Goal: Navigation & Orientation: Find specific page/section

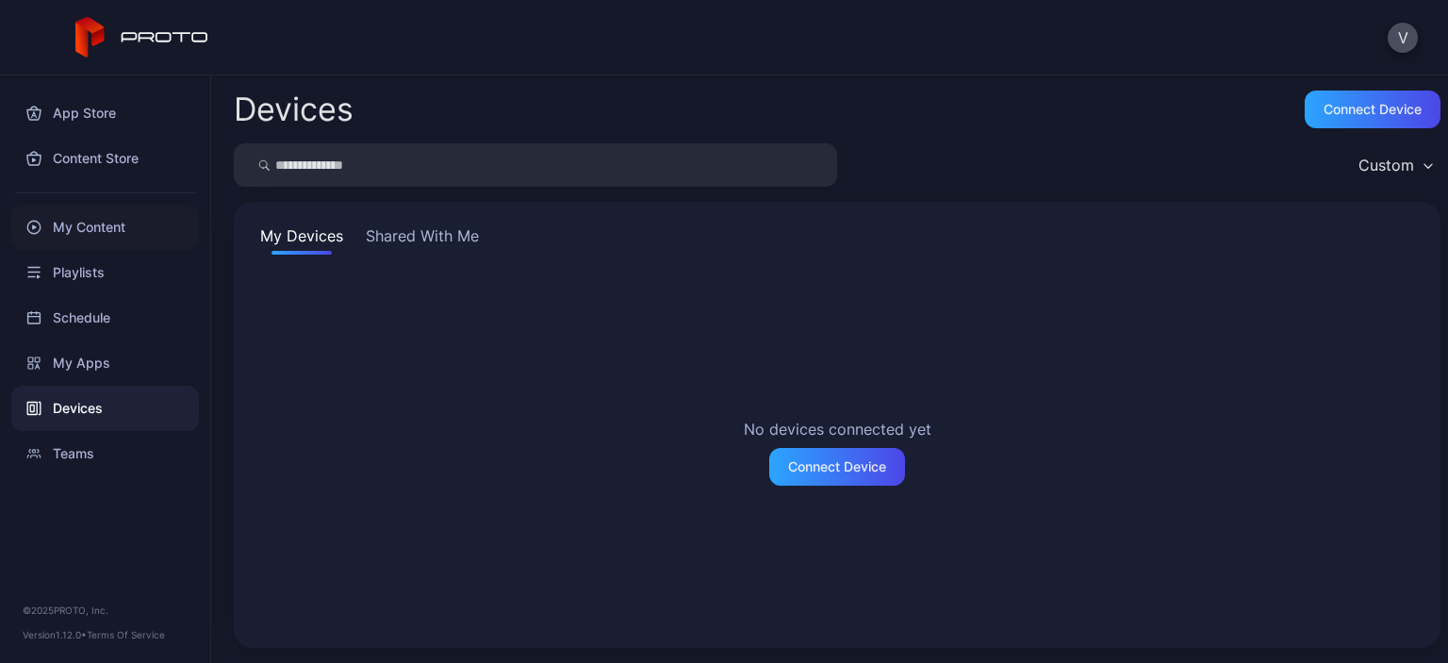
click at [95, 224] on div "My Content" at bounding box center [105, 227] width 188 height 45
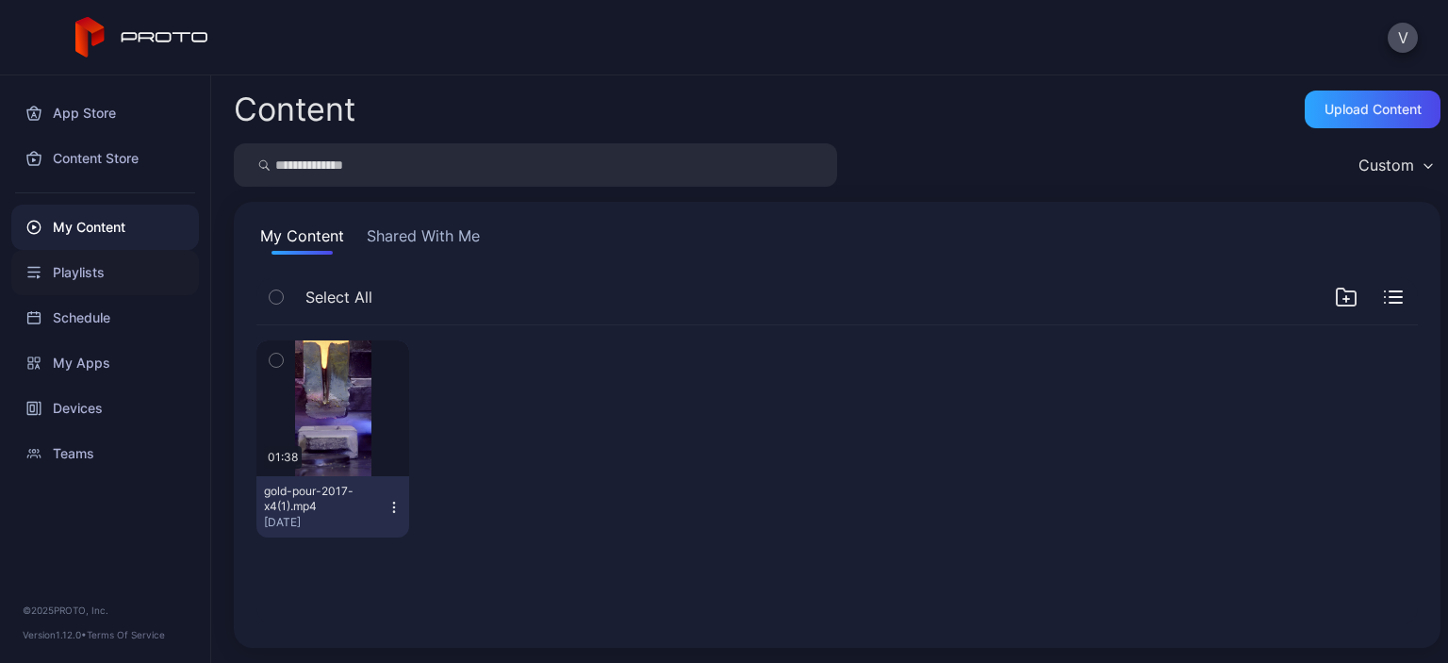
click at [78, 276] on div "Playlists" at bounding box center [105, 272] width 188 height 45
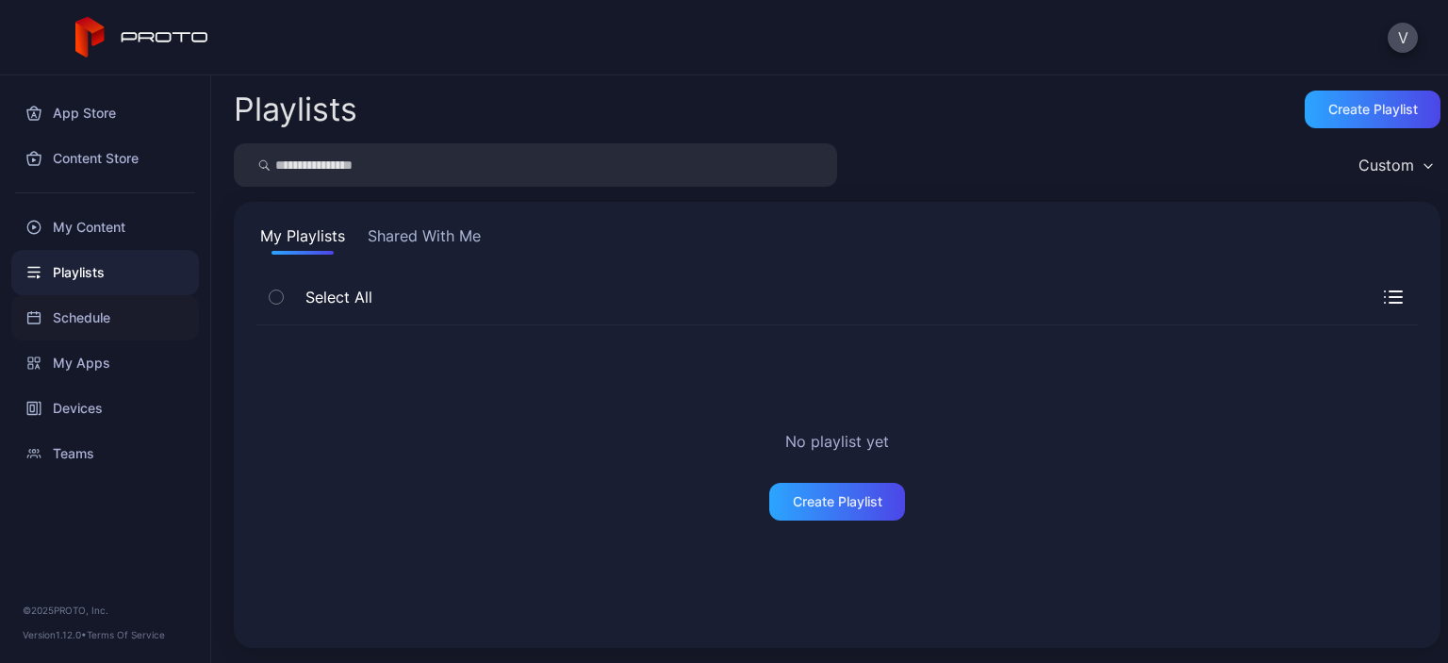
click at [79, 322] on div "Schedule" at bounding box center [105, 317] width 188 height 45
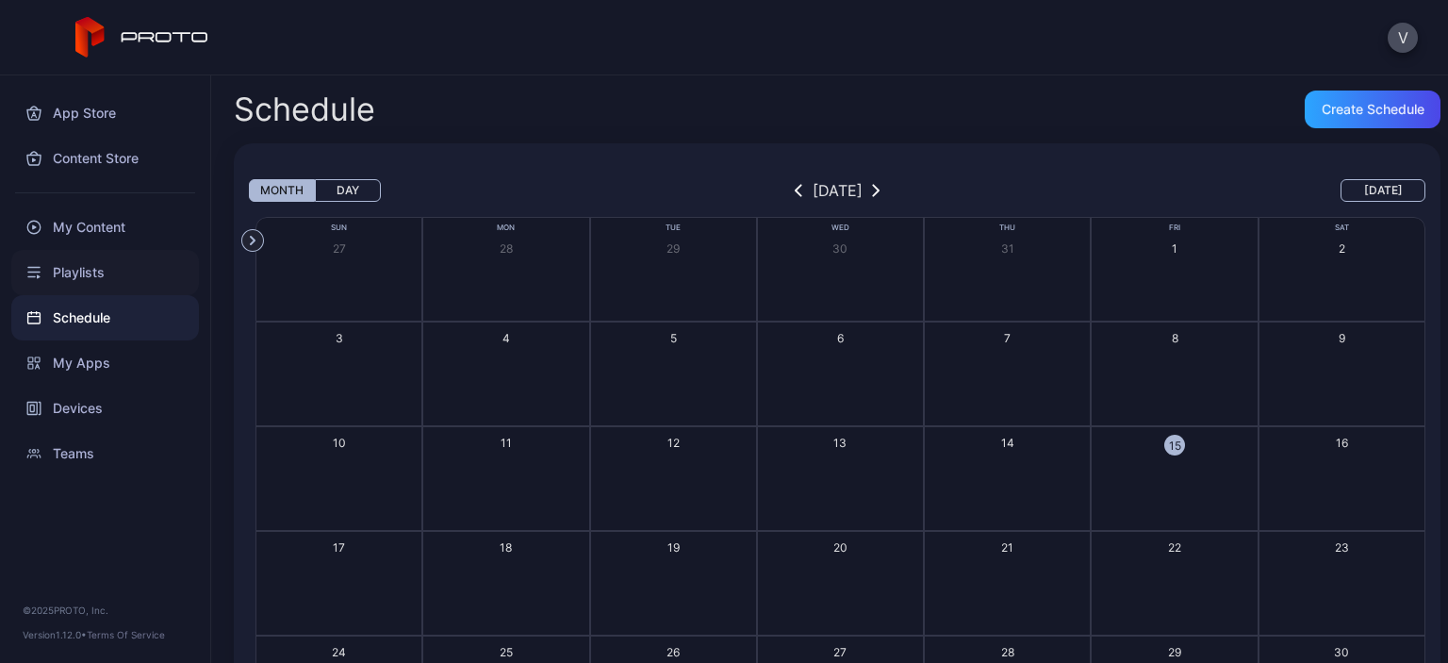
click at [76, 273] on div "Playlists" at bounding box center [105, 272] width 188 height 45
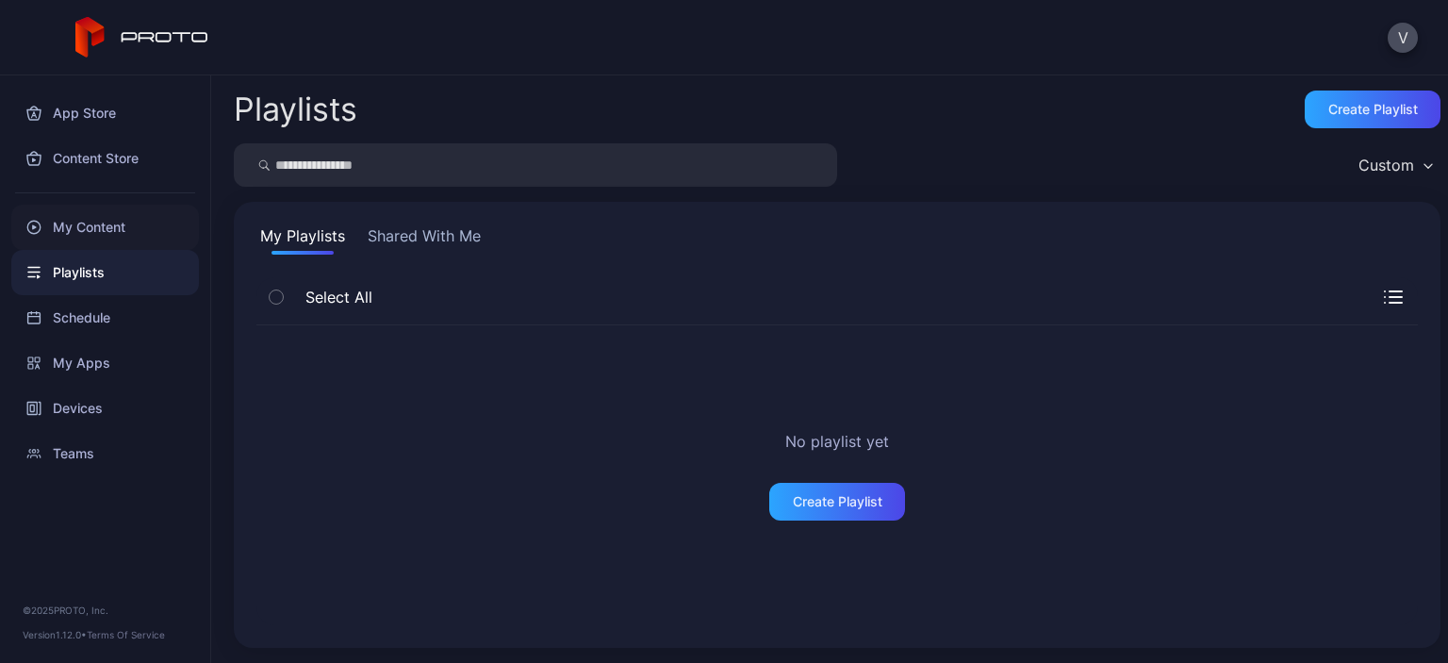
click at [79, 230] on div "My Content" at bounding box center [105, 227] width 188 height 45
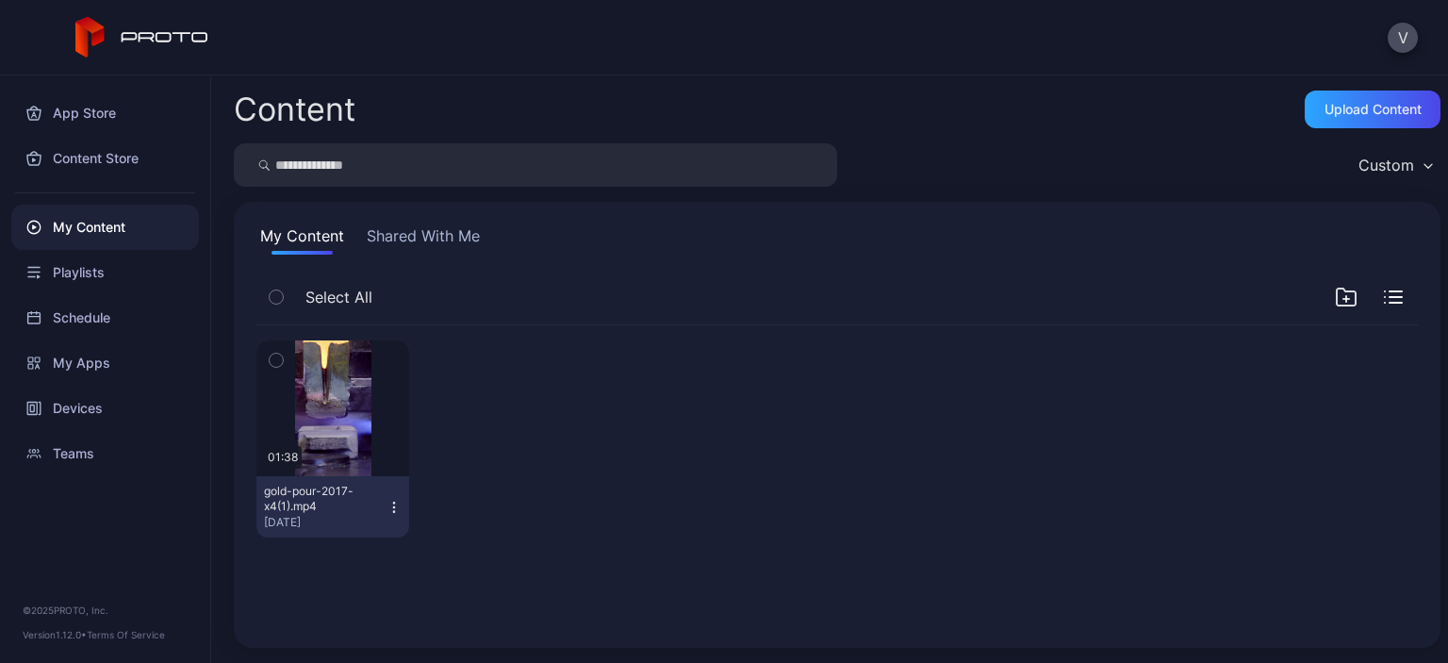
click at [273, 359] on icon "button" at bounding box center [275, 360] width 5 height 3
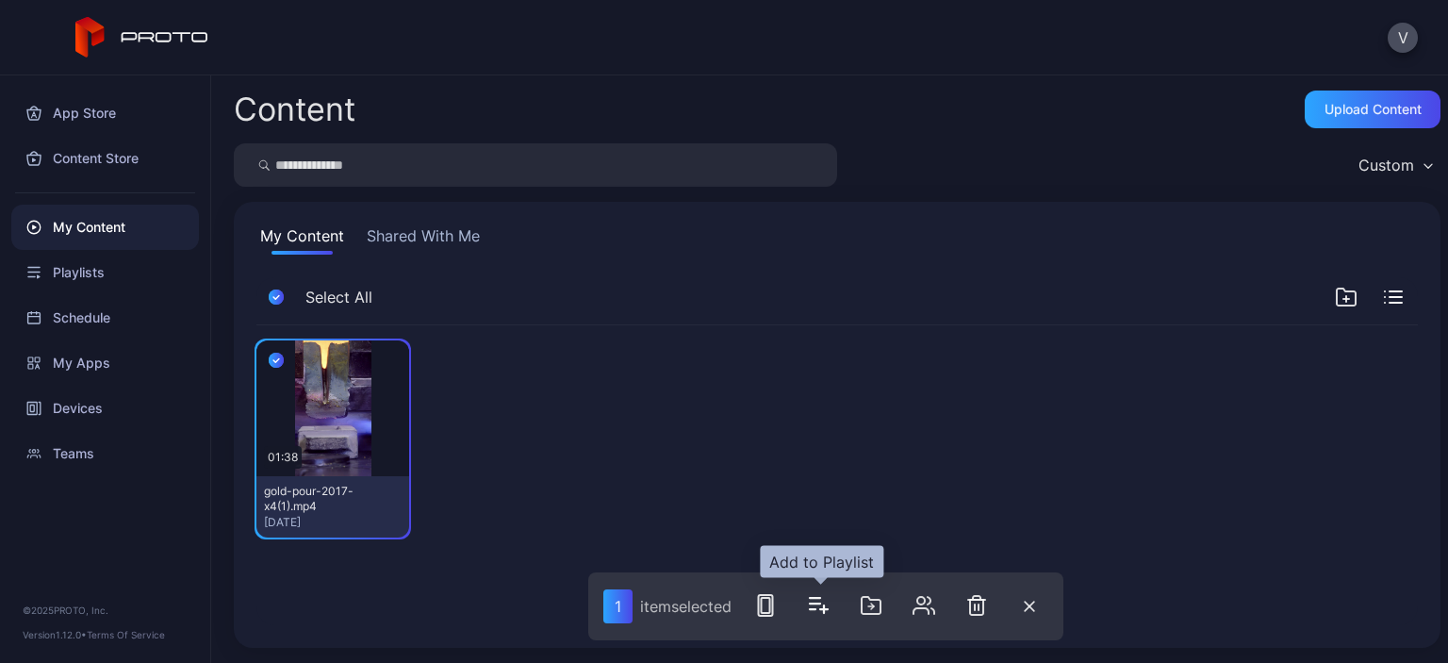
click at [812, 607] on icon "button" at bounding box center [818, 605] width 23 height 23
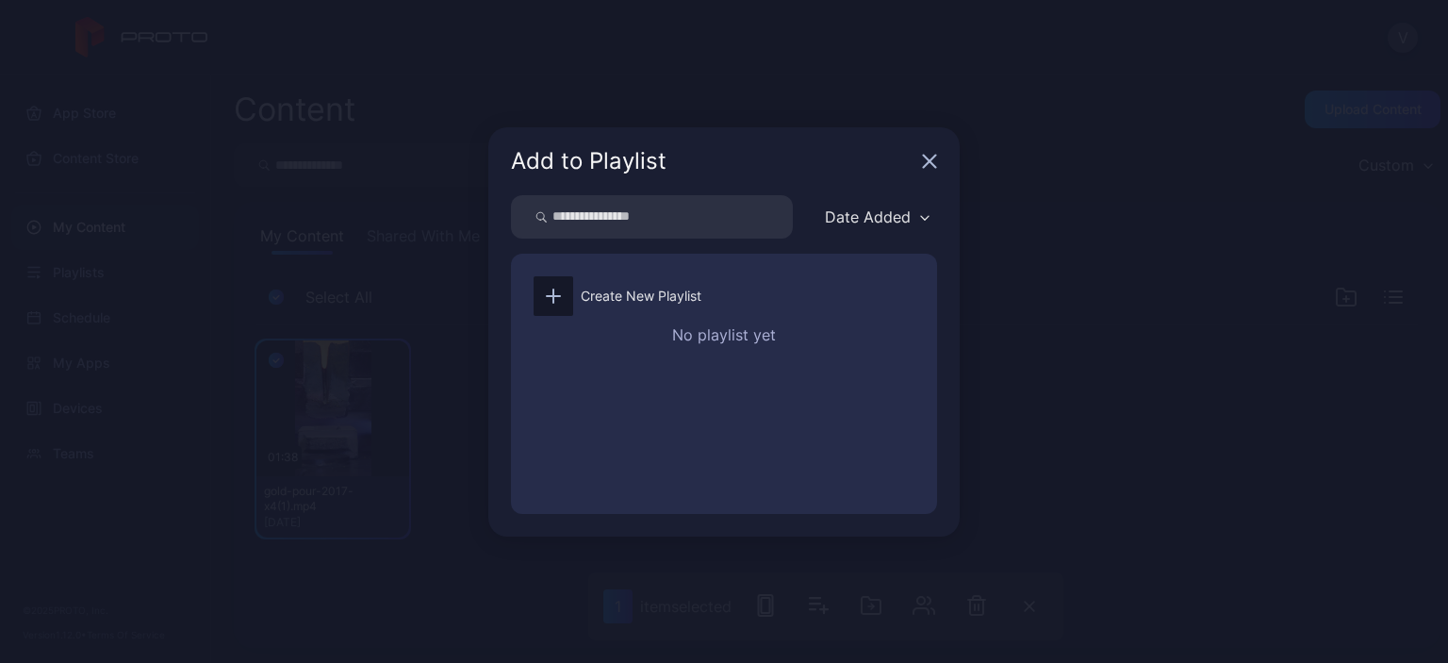
click at [584, 229] on input "search" at bounding box center [652, 216] width 282 height 43
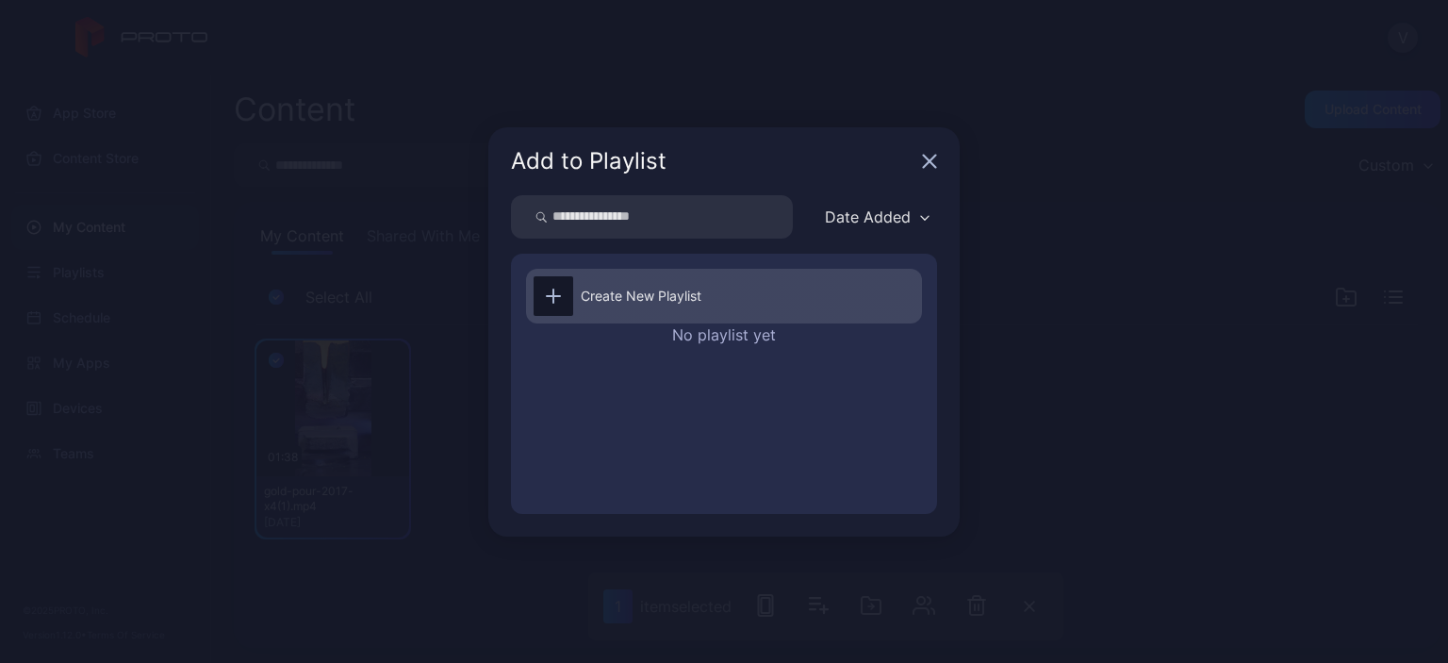
click at [560, 293] on icon at bounding box center [553, 296] width 15 height 15
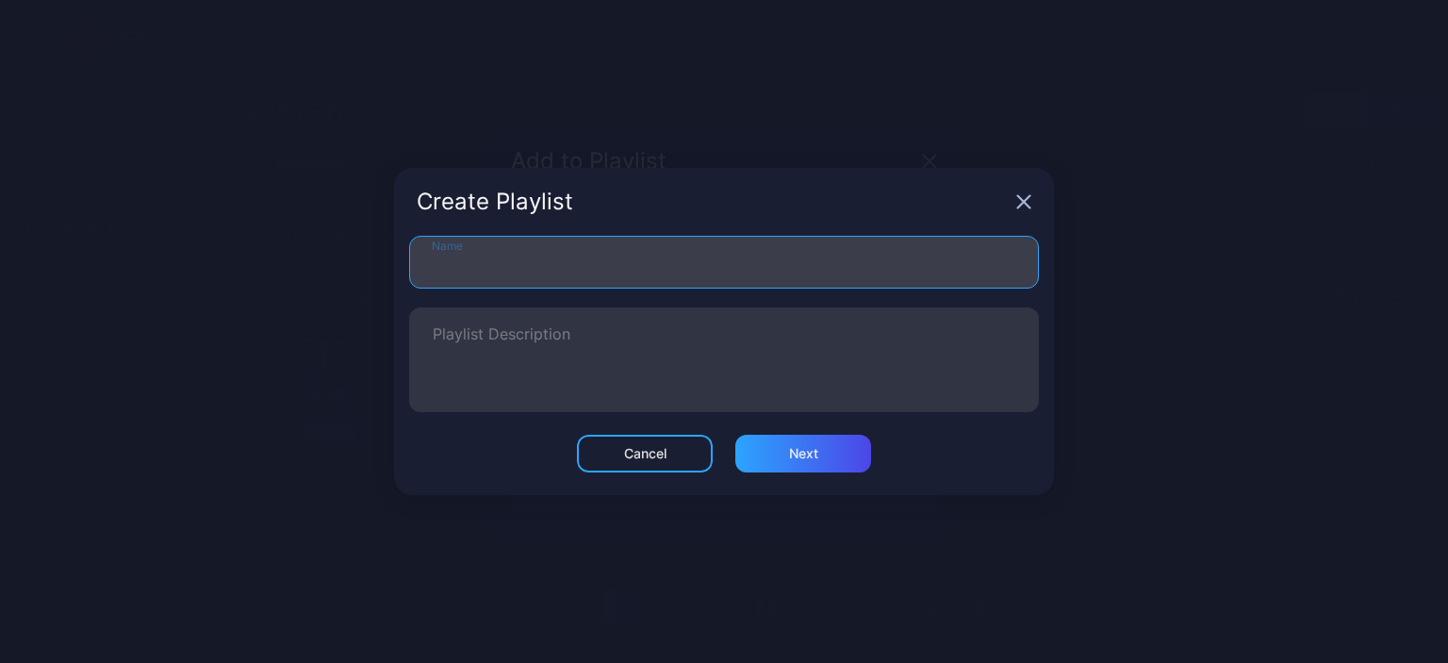
click at [529, 256] on input "Name" at bounding box center [724, 262] width 630 height 53
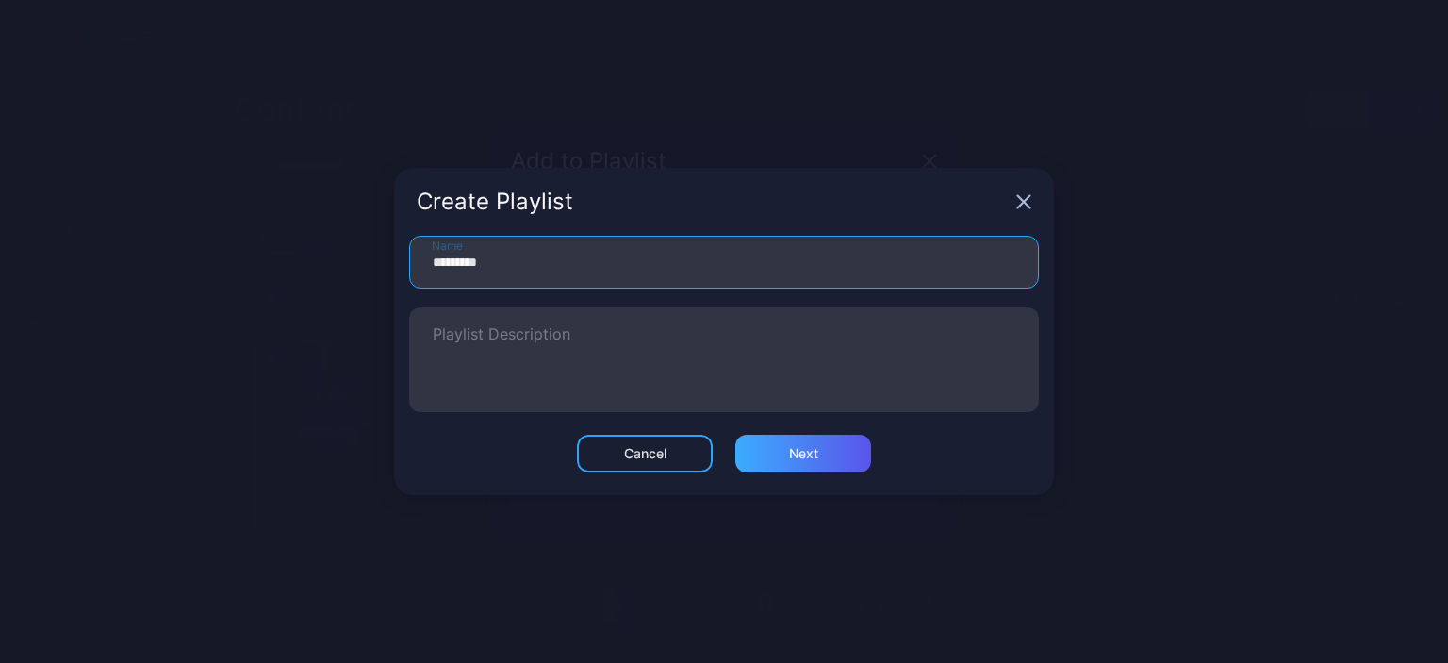
type input "*********"
click at [785, 452] on div "Next" at bounding box center [803, 454] width 136 height 38
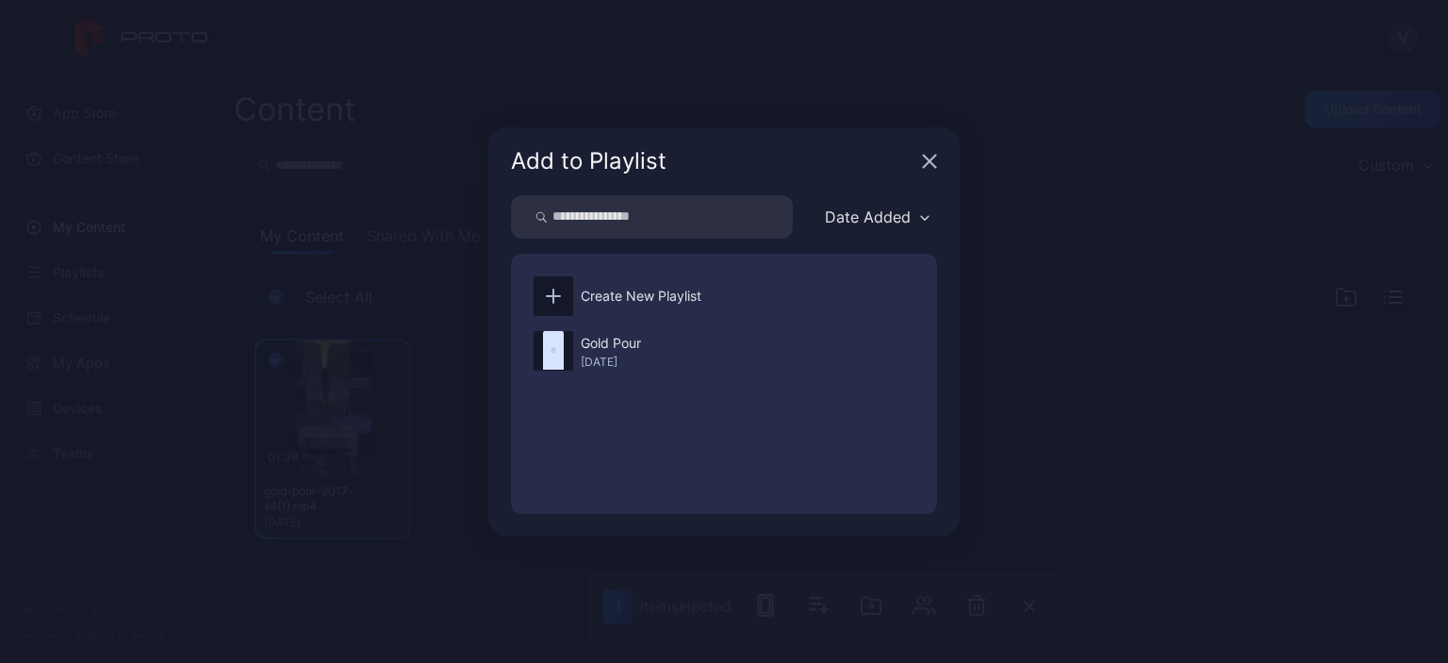
click at [922, 156] on icon "button" at bounding box center [929, 161] width 15 height 15
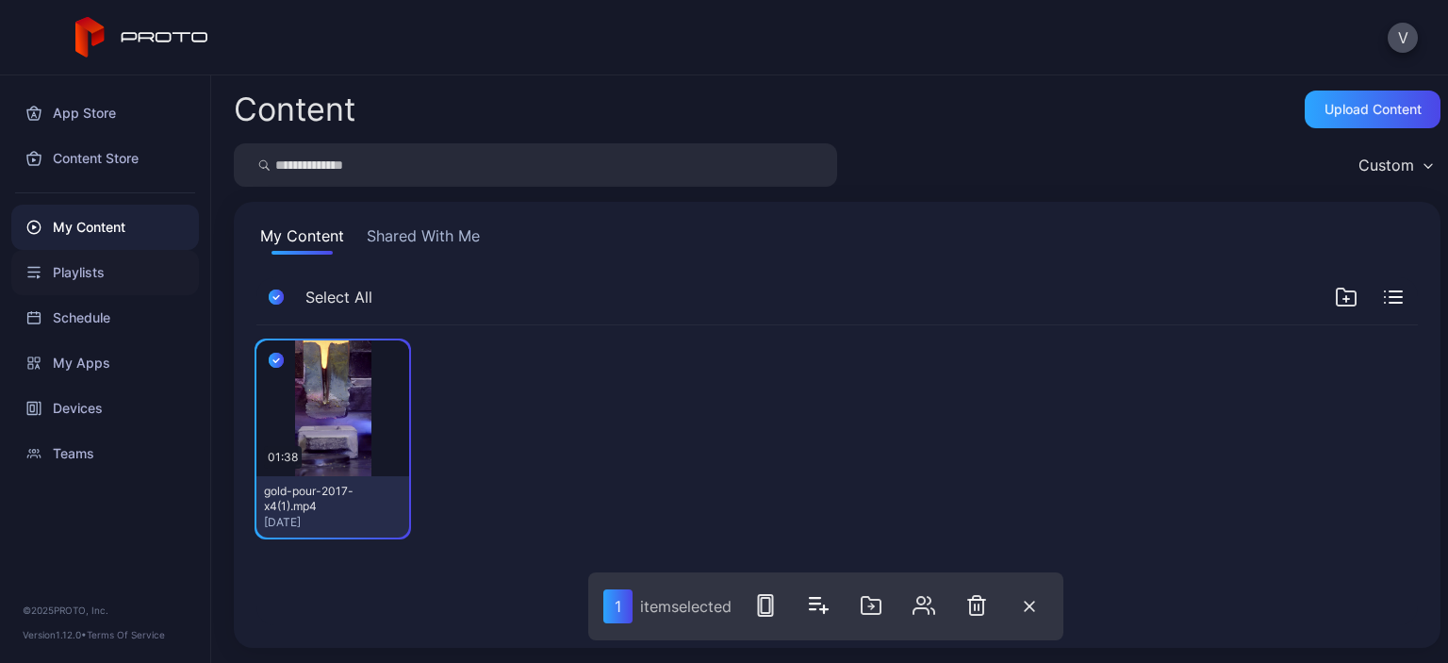
click at [87, 257] on div "Playlists" at bounding box center [105, 272] width 188 height 45
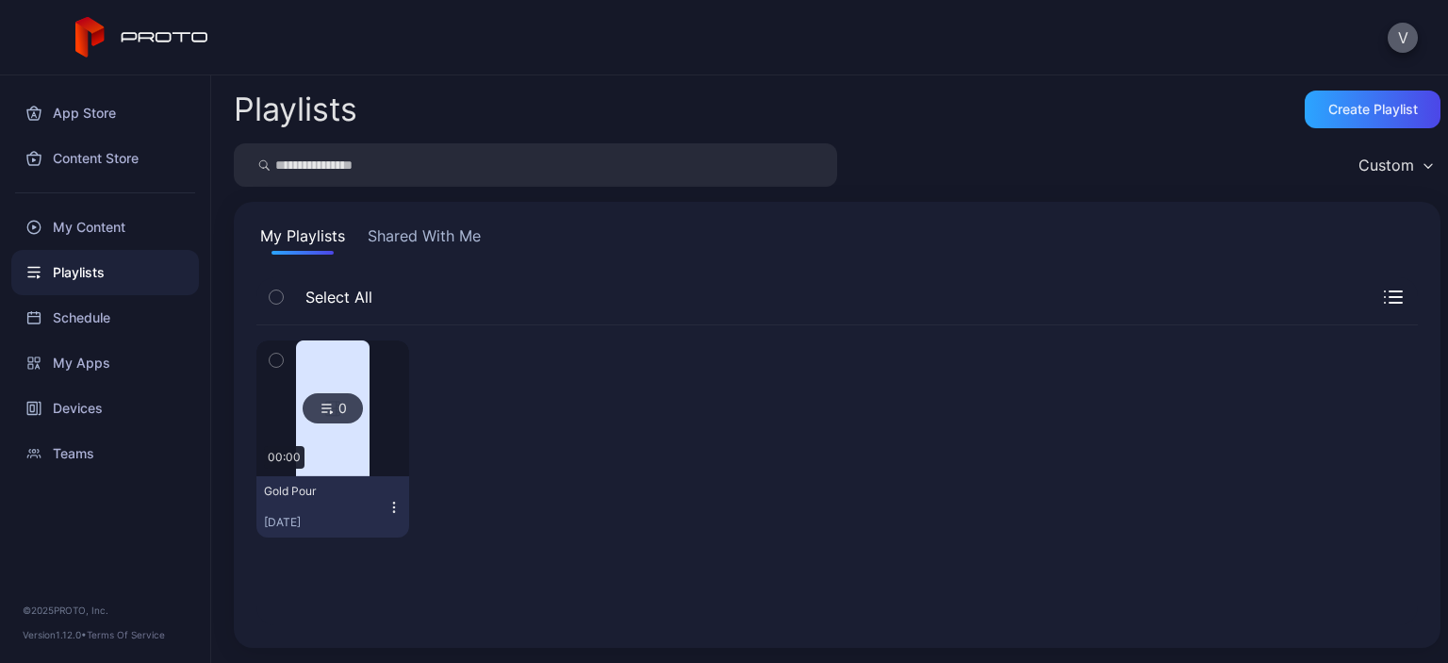
click at [1396, 42] on button "V" at bounding box center [1403, 38] width 30 height 30
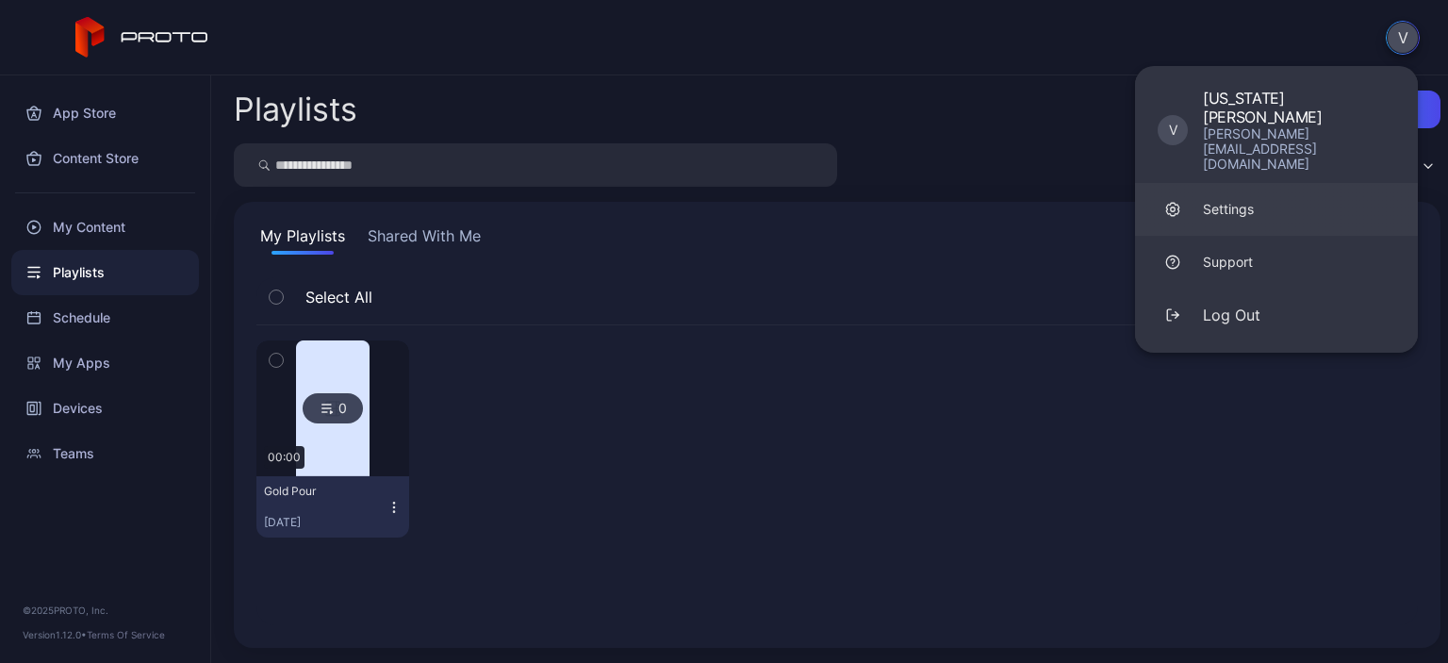
click at [1207, 200] on div "Settings" at bounding box center [1228, 209] width 51 height 19
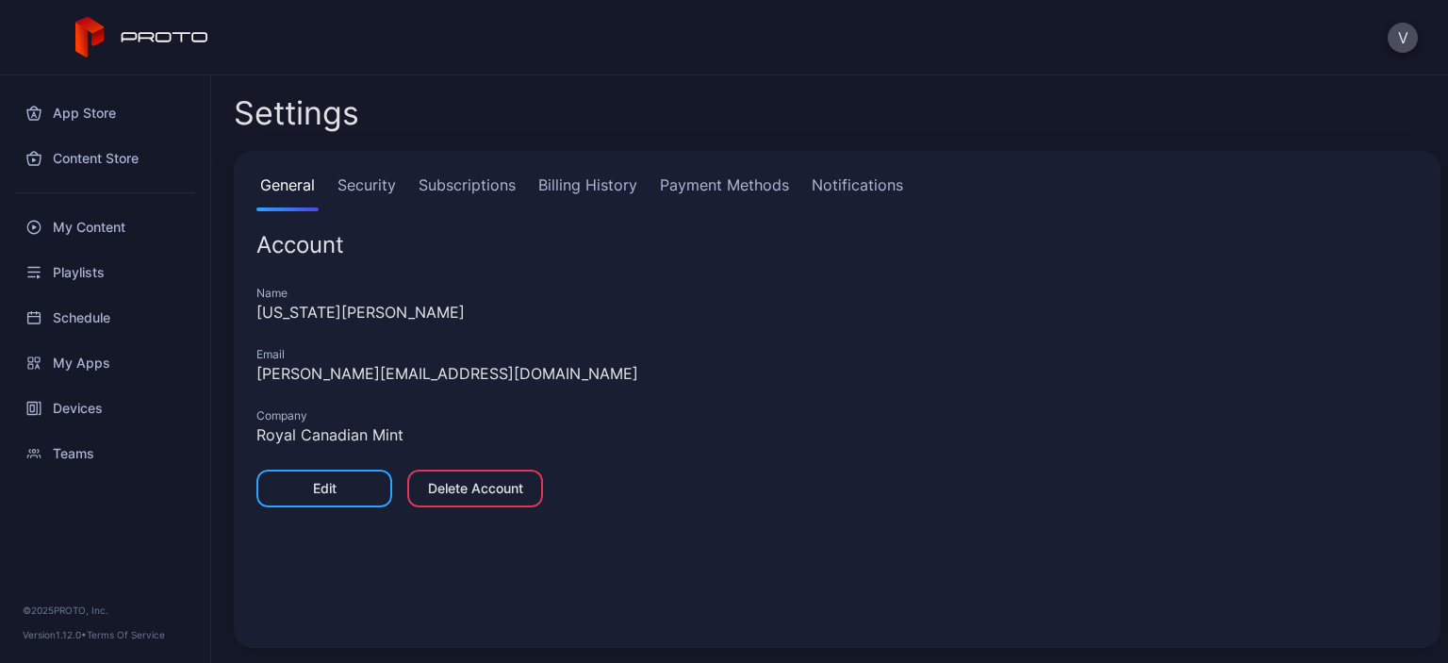
click at [568, 178] on link "Billing History" at bounding box center [588, 192] width 107 height 38
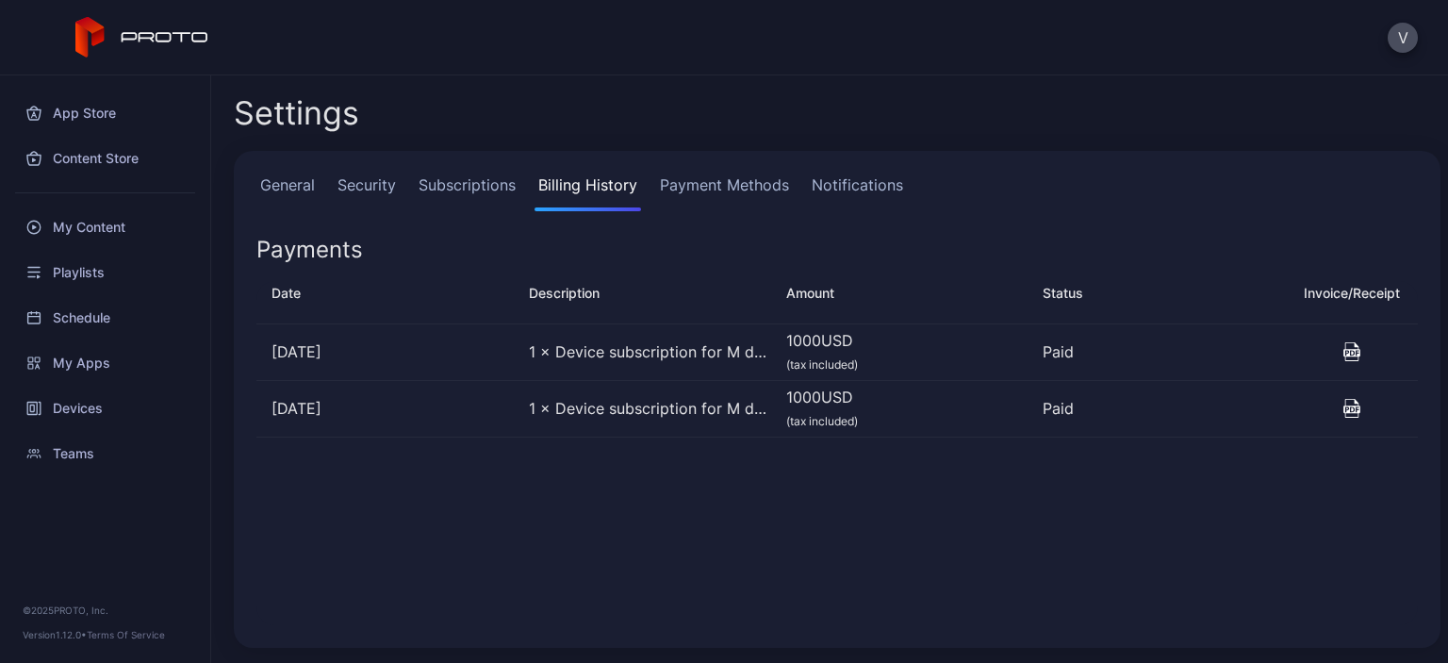
click at [455, 187] on link "Subscriptions" at bounding box center [467, 192] width 105 height 38
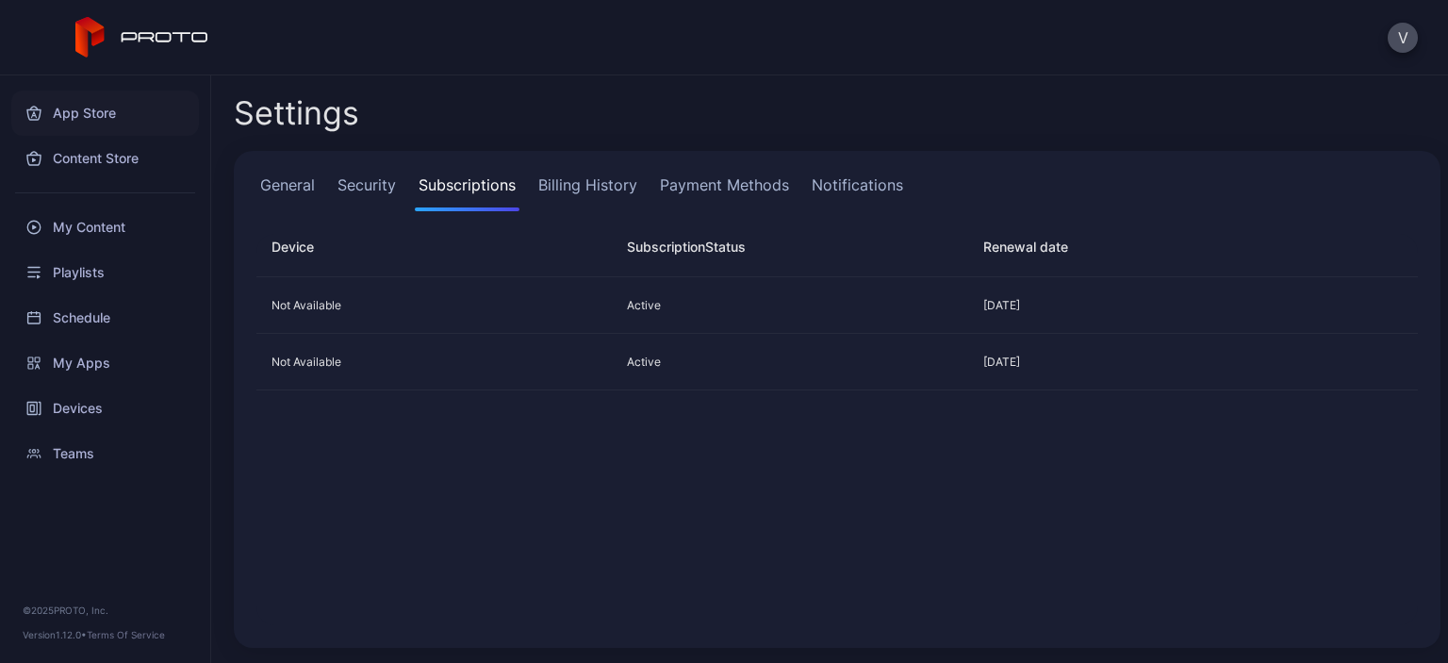
click at [54, 116] on div "App Store" at bounding box center [105, 113] width 188 height 45
